Goal: Task Accomplishment & Management: Manage account settings

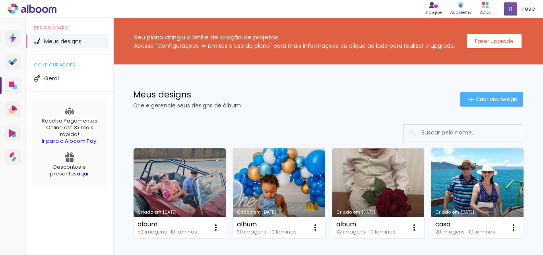
click at [284, 187] on link "Criado em [DATE]" at bounding box center [279, 193] width 92 height 90
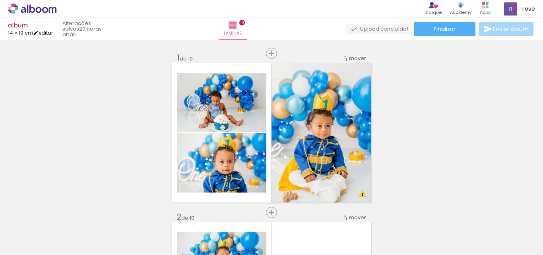
click at [53, 33] on link "editar" at bounding box center [43, 32] width 20 height 7
type input "1"
type input "19,5"
type input "28"
type input "0"
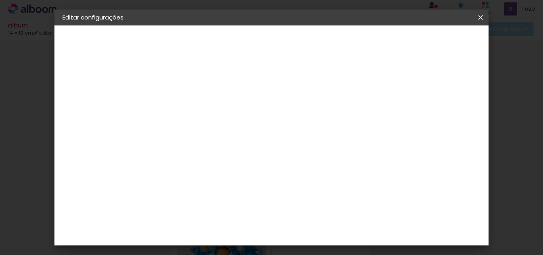
click at [305, 39] on span "Salvar configurações" at bounding box center [285, 44] width 41 height 11
click at [305, 42] on span "Salvar configurações" at bounding box center [285, 44] width 41 height 11
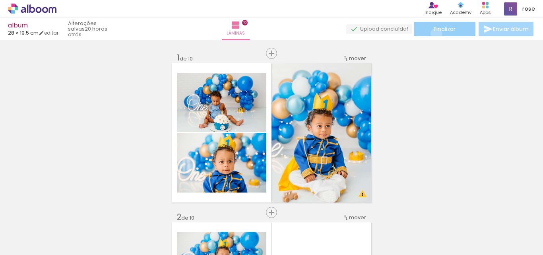
click at [433, 34] on paper-button "Finalizar" at bounding box center [444, 29] width 62 height 14
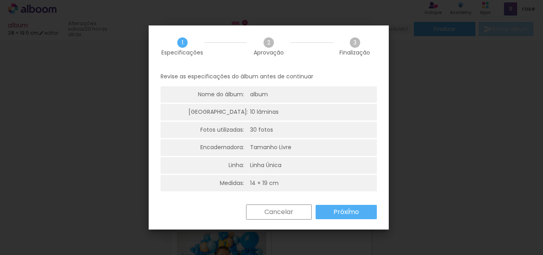
click at [0, 0] on slot "Próximo" at bounding box center [0, 0] width 0 height 0
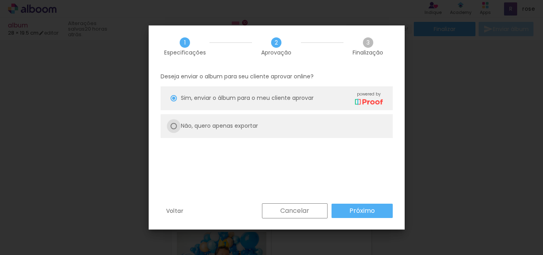
click at [170, 124] on div at bounding box center [173, 126] width 6 height 6
type paper-radio-button "on"
click at [0, 0] on slot "Próximo" at bounding box center [0, 0] width 0 height 0
type input "Alta, 300 DPI"
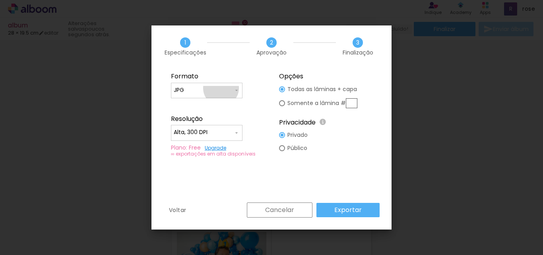
click at [221, 88] on input "JPG" at bounding box center [204, 90] width 60 height 8
click at [196, 100] on paper-item "PDF" at bounding box center [206, 105] width 71 height 16
type input "PDF"
click at [0, 0] on slot "Exportar" at bounding box center [0, 0] width 0 height 0
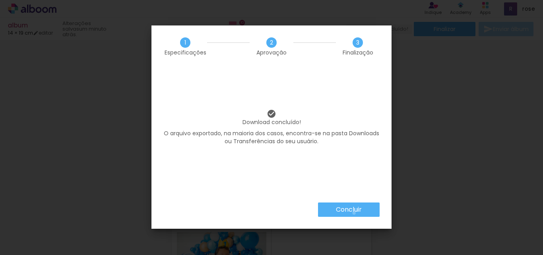
click at [0, 0] on slot "Concluir" at bounding box center [0, 0] width 0 height 0
